Goal: Task Accomplishment & Management: Complete application form

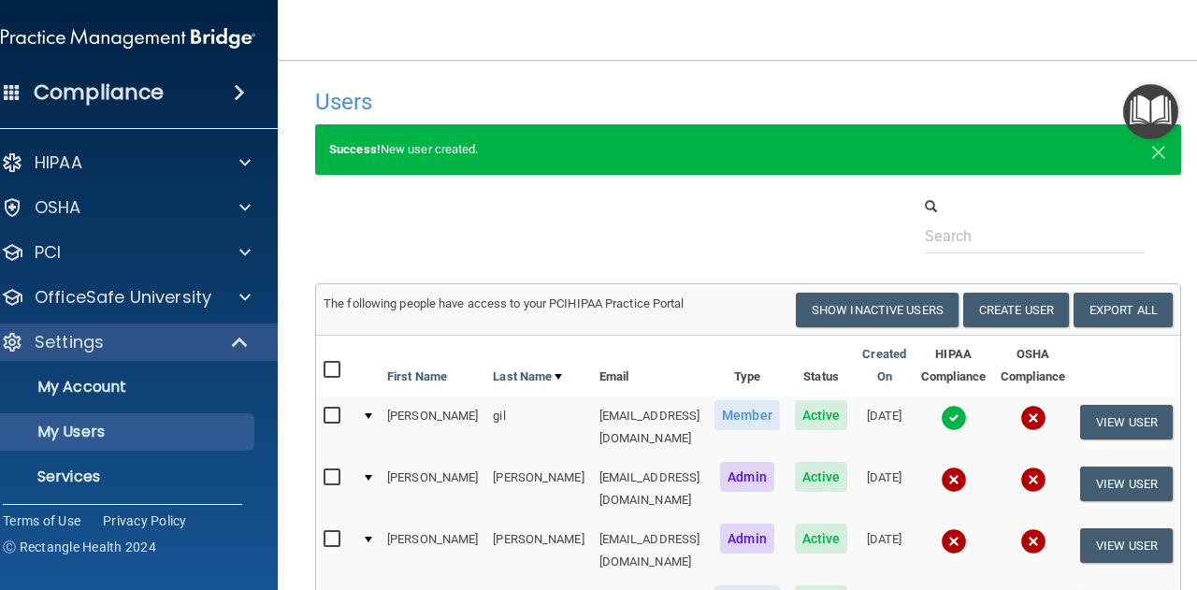
select select "20"
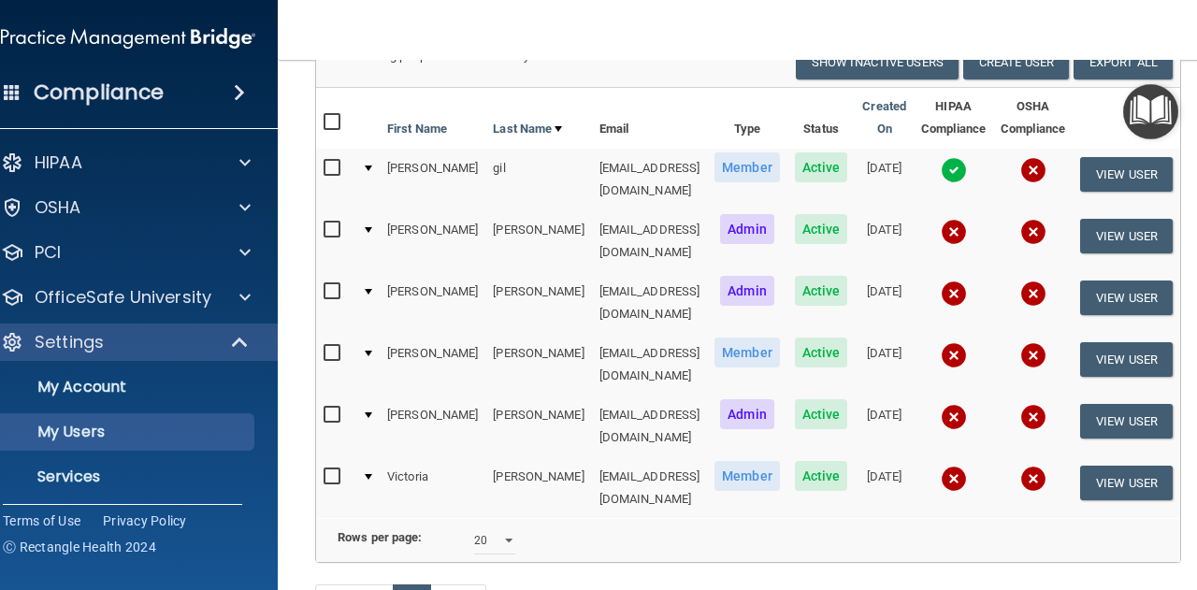
scroll to position [120, 0]
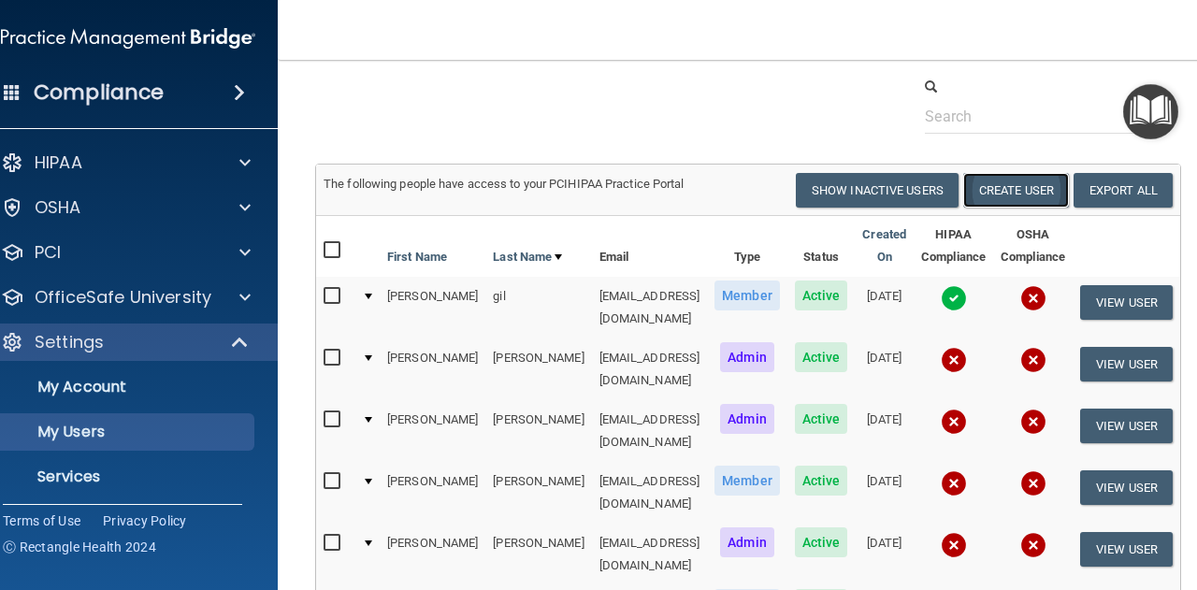
click at [1023, 184] on button "Create User" at bounding box center [1016, 190] width 106 height 35
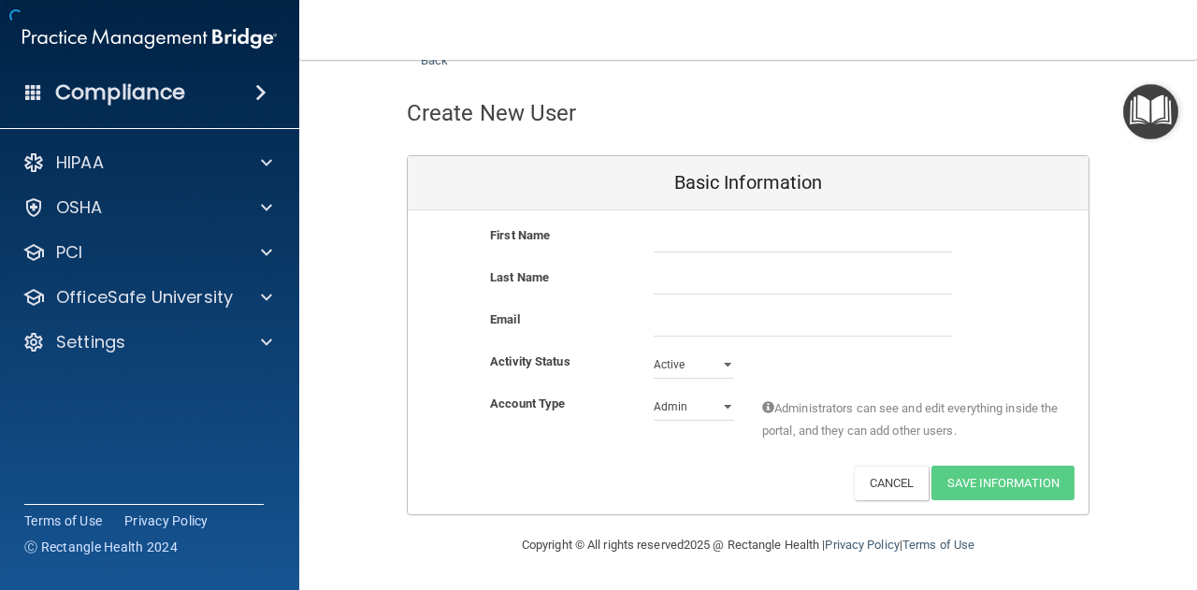
scroll to position [62, 0]
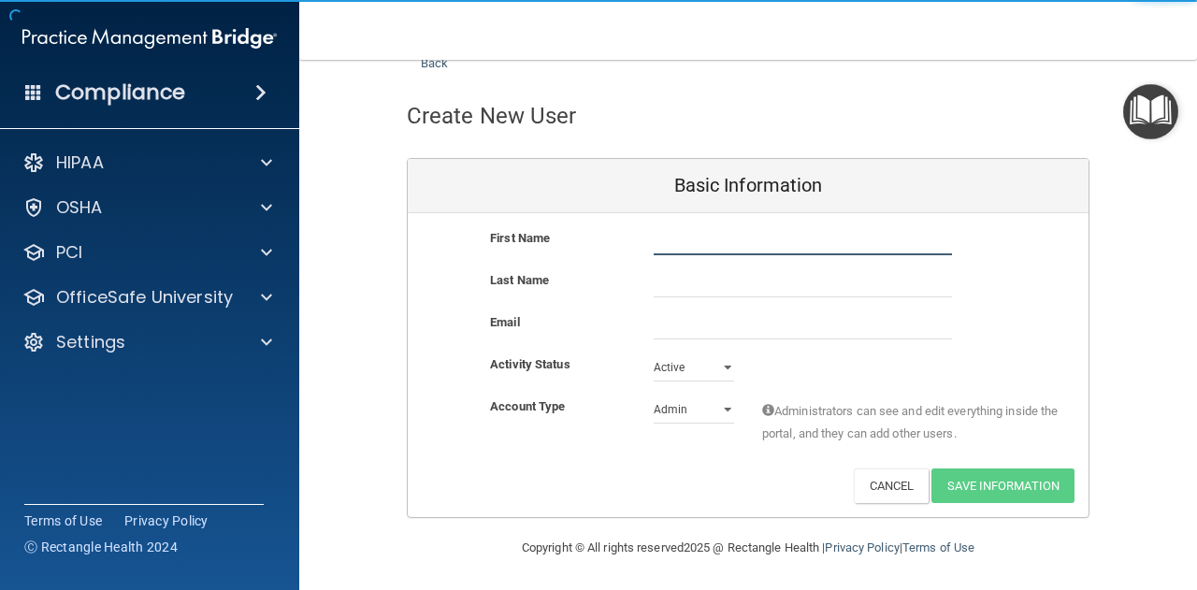
click at [723, 238] on input "text" at bounding box center [802, 241] width 298 height 28
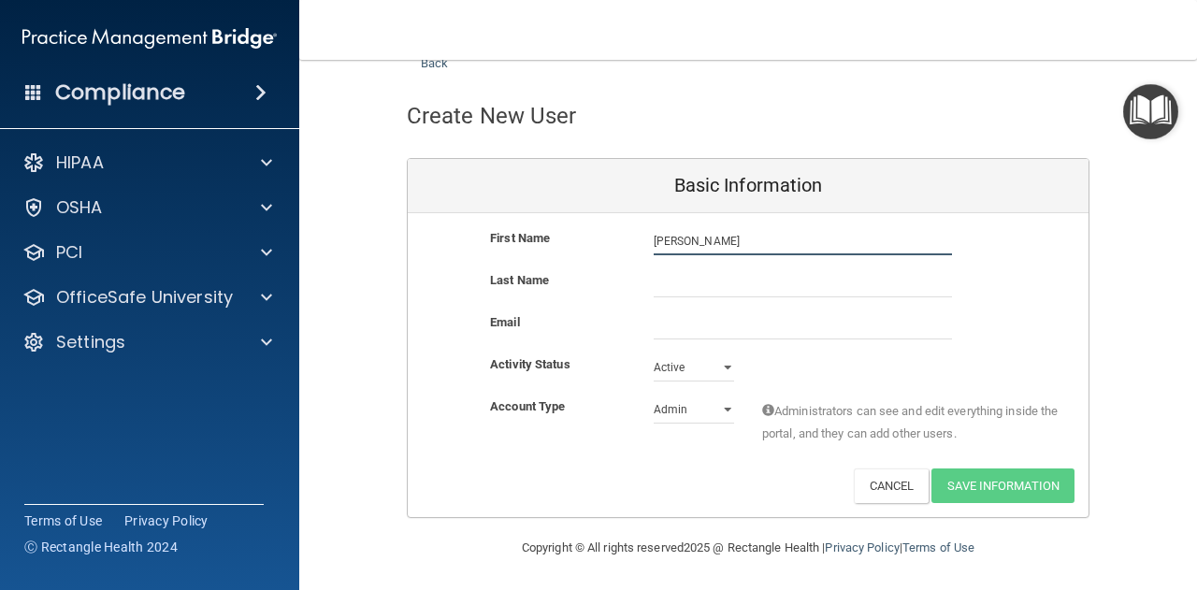
type input "[PERSON_NAME]"
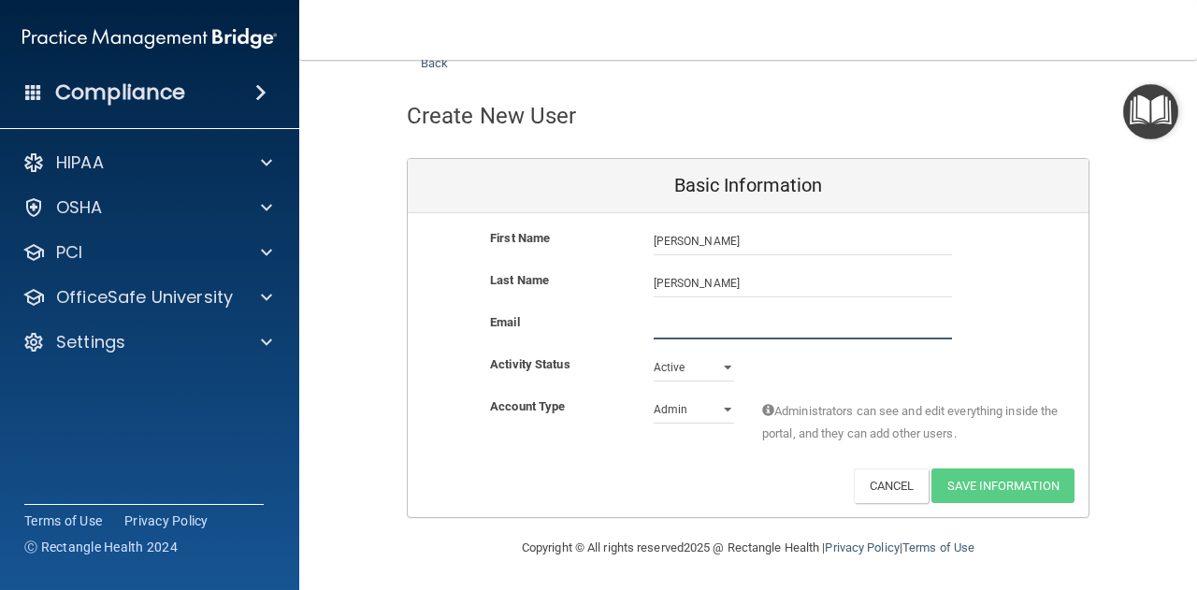
click at [684, 326] on input "email" at bounding box center [802, 325] width 298 height 28
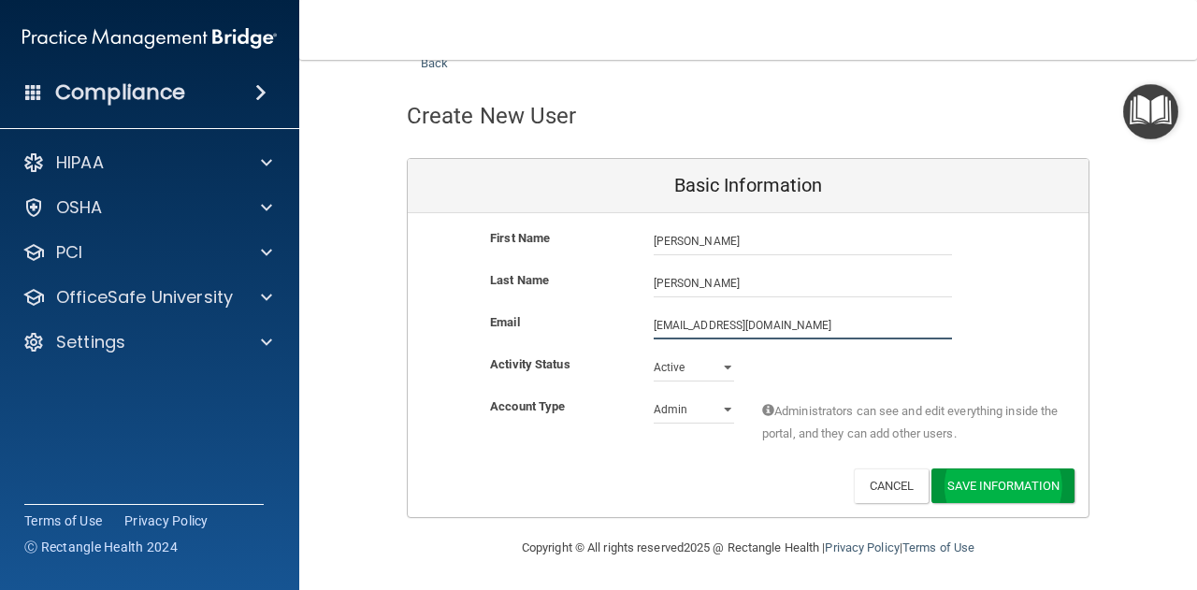
type input "[EMAIL_ADDRESS][DOMAIN_NAME]"
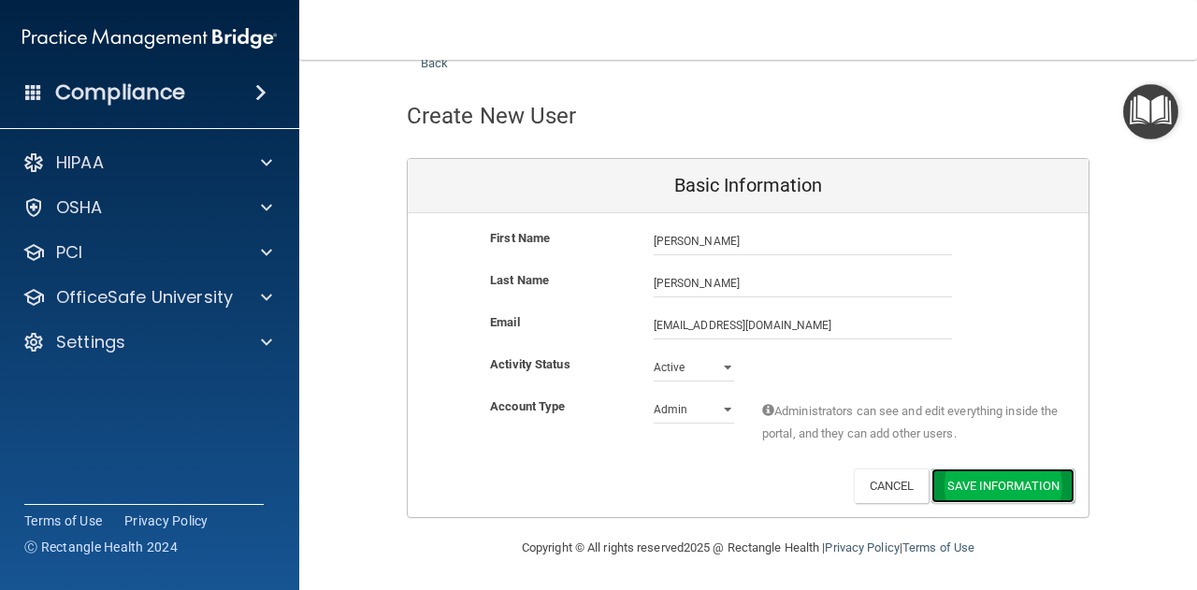
click at [958, 485] on button "Save Information" at bounding box center [1002, 485] width 143 height 35
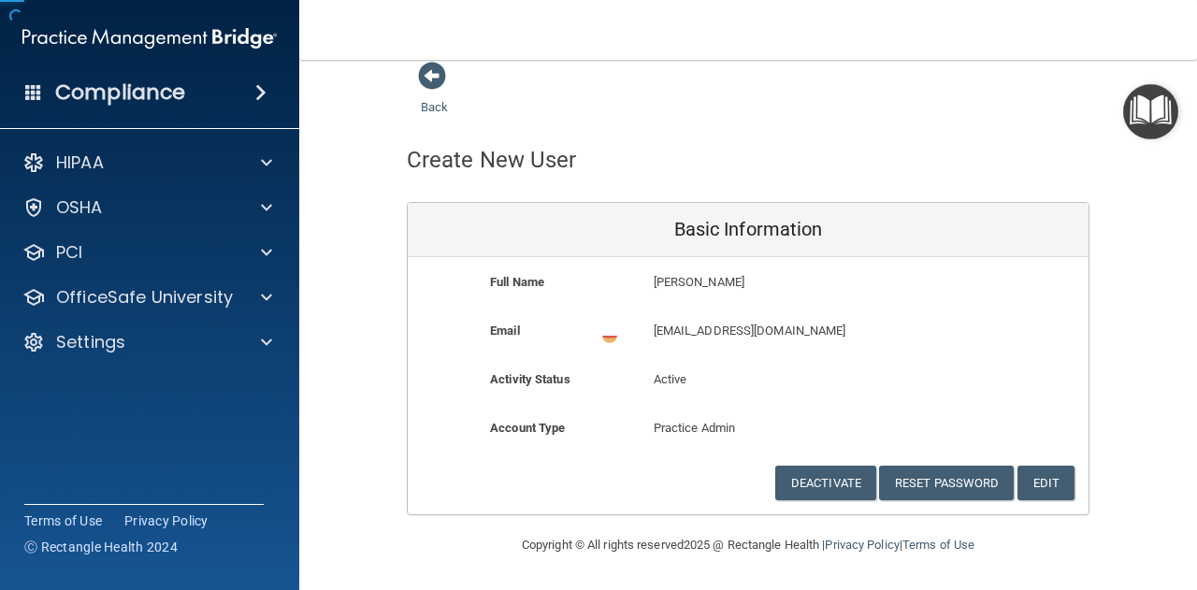
scroll to position [15, 0]
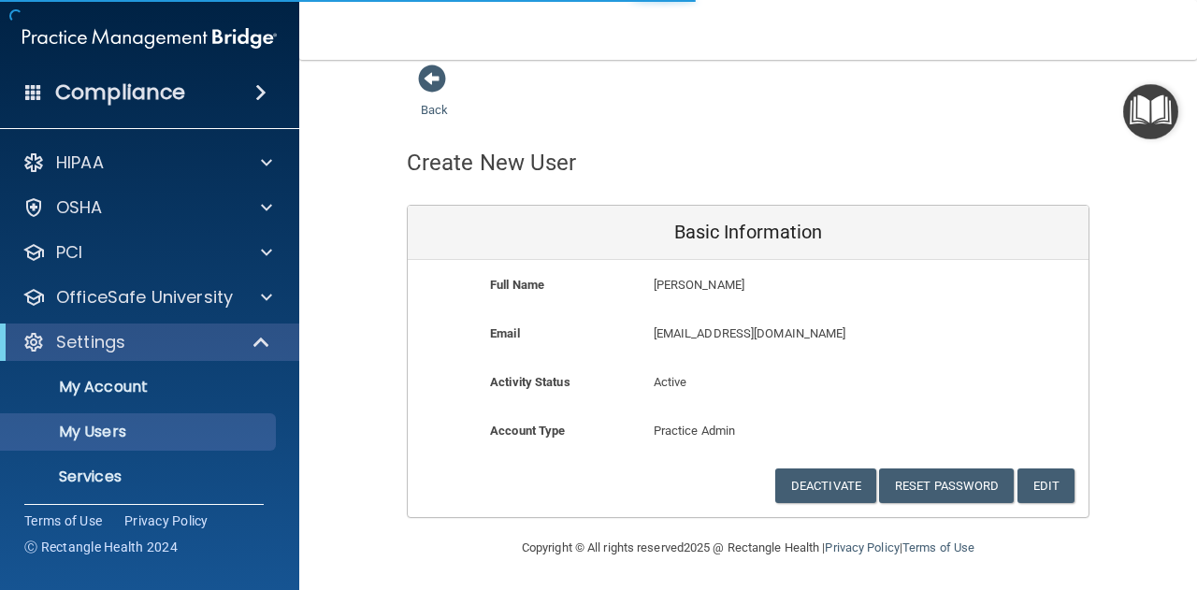
select select "20"
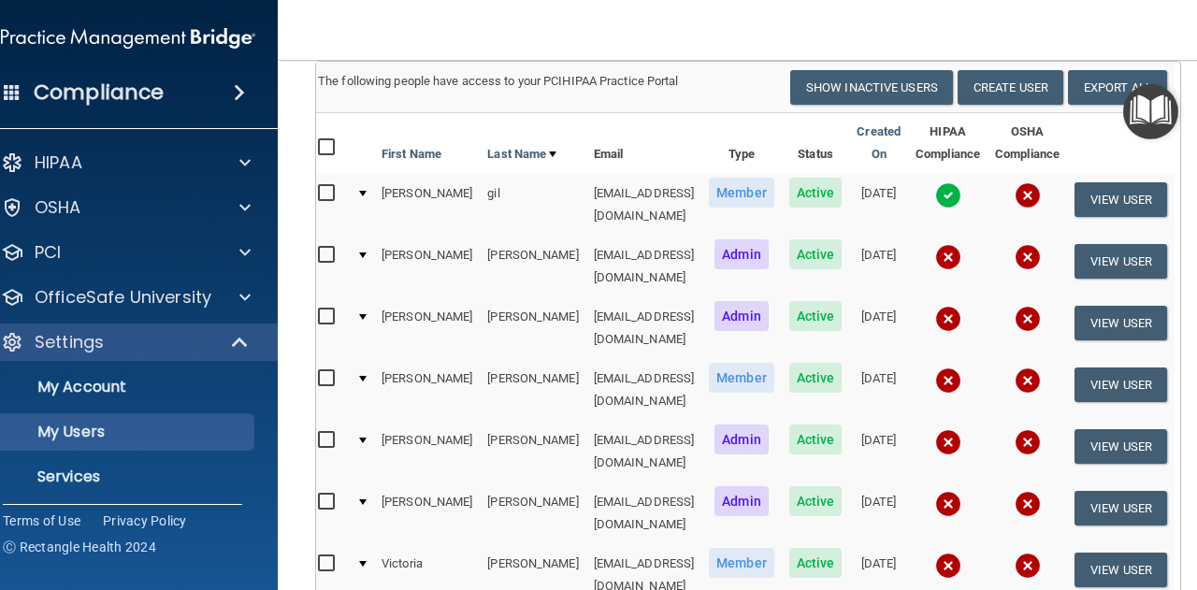
scroll to position [187, 0]
